Goal: Transaction & Acquisition: Purchase product/service

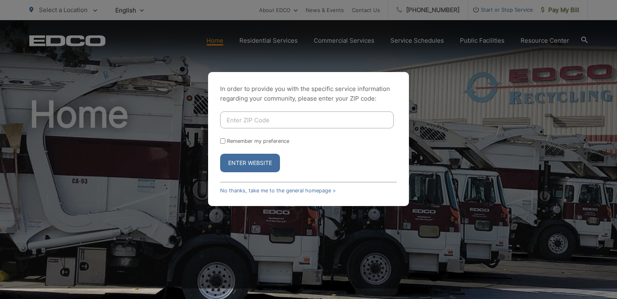
scroll to position [12, 0]
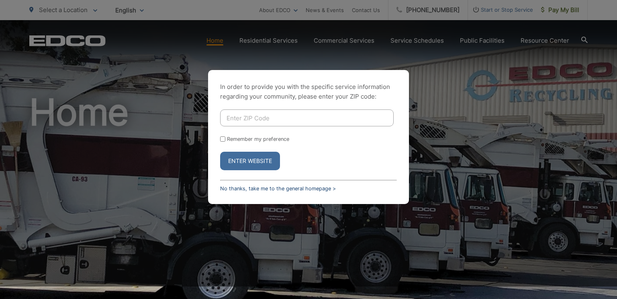
click at [262, 188] on link "No thanks, take me to the general homepage >" at bounding box center [278, 188] width 116 height 6
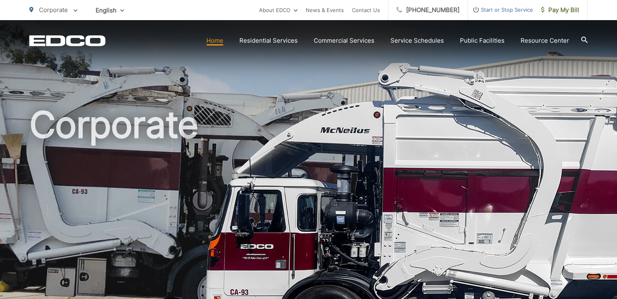
click at [567, 10] on span "Pay My Bill" at bounding box center [560, 10] width 38 height 10
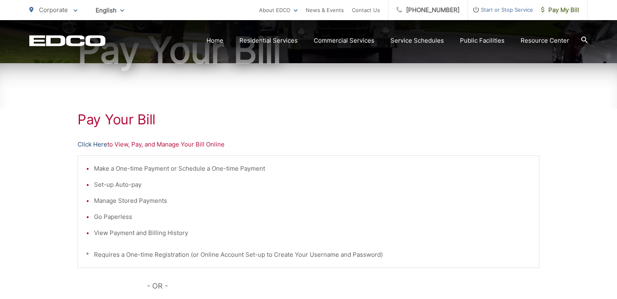
scroll to position [98, 0]
click at [98, 143] on link "Click Here" at bounding box center [93, 144] width 30 height 10
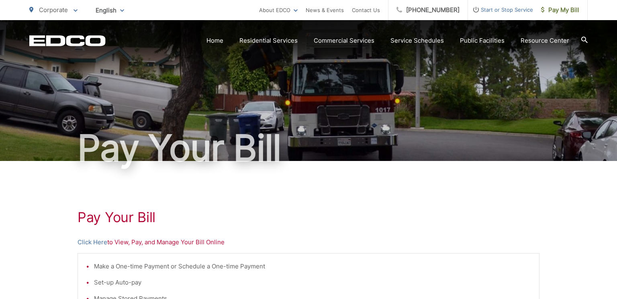
scroll to position [0, 0]
